Goal: Task Accomplishment & Management: Manage account settings

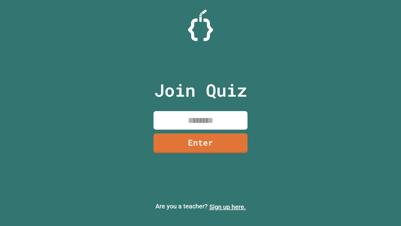
click at [228, 207] on link "Sign up here." at bounding box center [227, 207] width 37 height 8
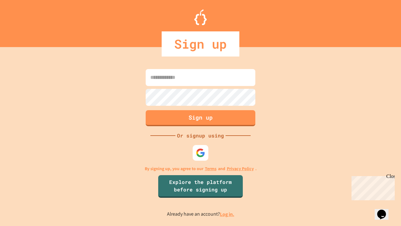
click at [228, 214] on link "Log in." at bounding box center [227, 214] width 14 height 7
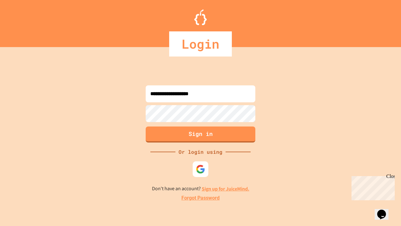
type input "**********"
